Goal: Task Accomplishment & Management: Use online tool/utility

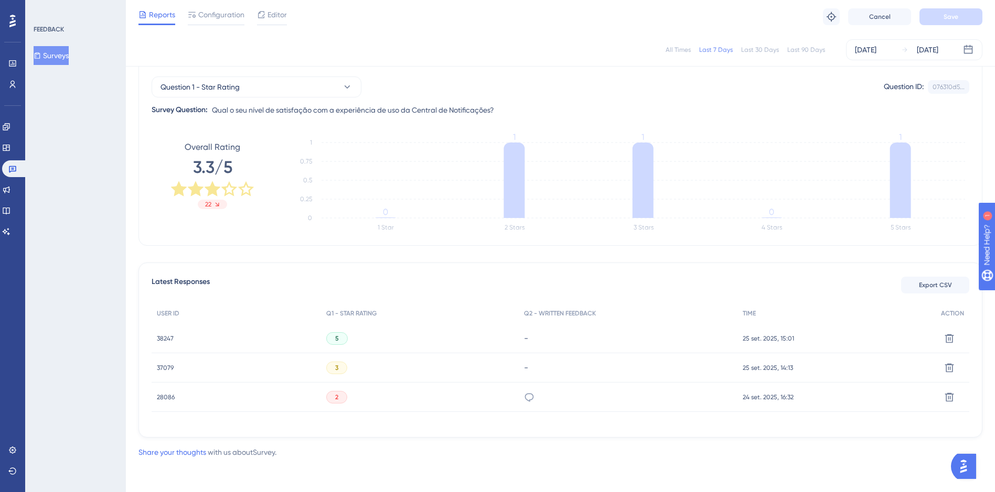
click at [690, 51] on div "All Times" at bounding box center [677, 50] width 25 height 8
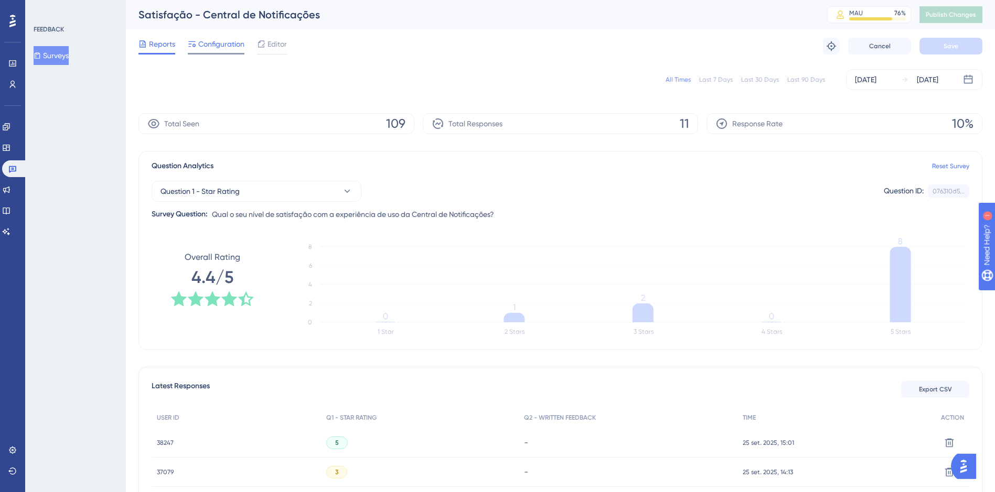
click at [227, 39] on span "Configuration" at bounding box center [221, 44] width 46 height 13
